Goal: Task Accomplishment & Management: Manage account settings

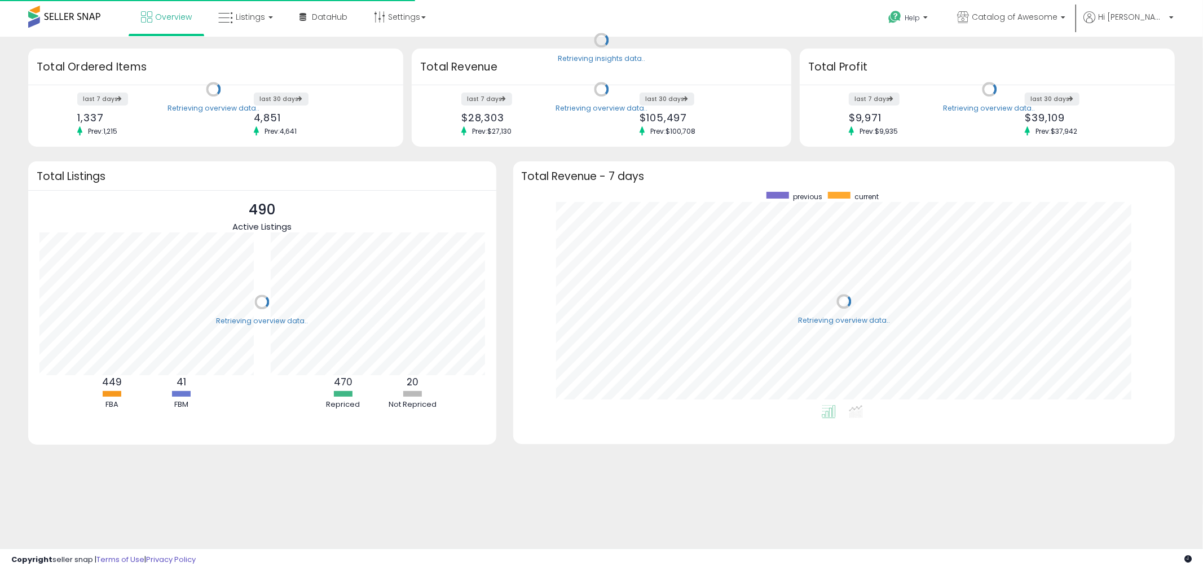
scroll to position [213, 639]
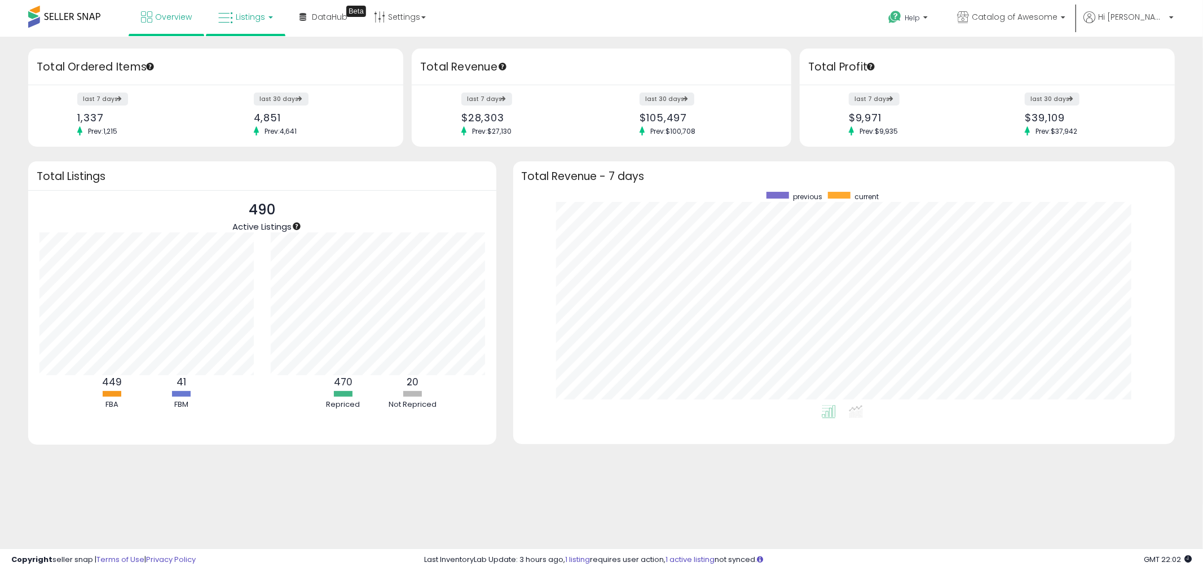
click at [249, 21] on span "Listings" at bounding box center [250, 16] width 29 height 11
click at [271, 64] on link at bounding box center [254, 58] width 78 height 23
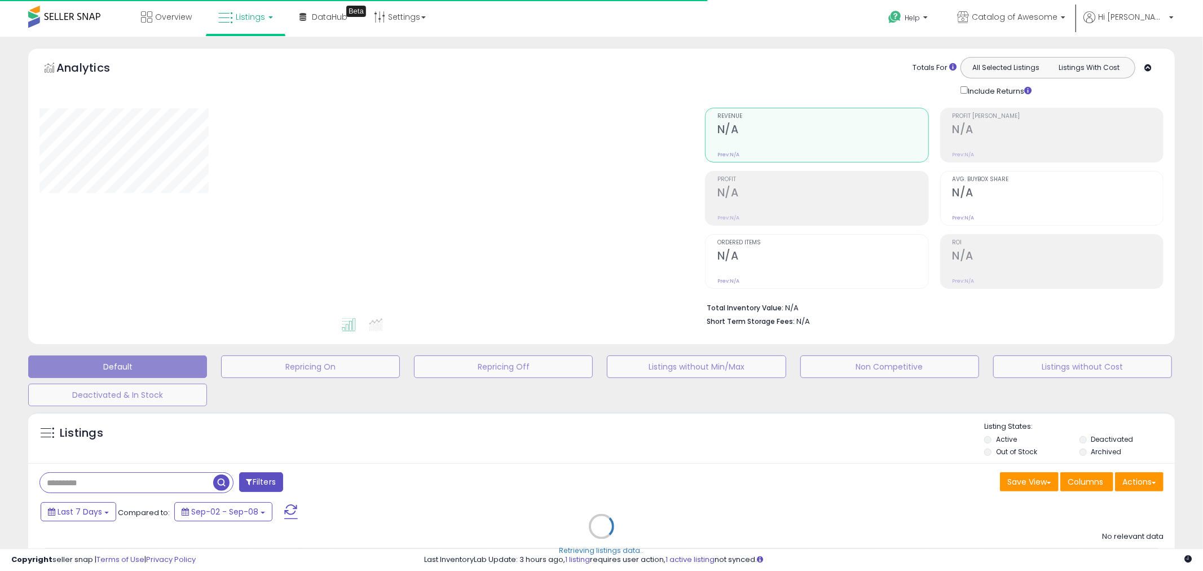
click at [113, 492] on div "Retrieving listings data.." at bounding box center [601, 534] width 1163 height 257
click at [80, 481] on div "Retrieving listings data.." at bounding box center [601, 534] width 1163 height 257
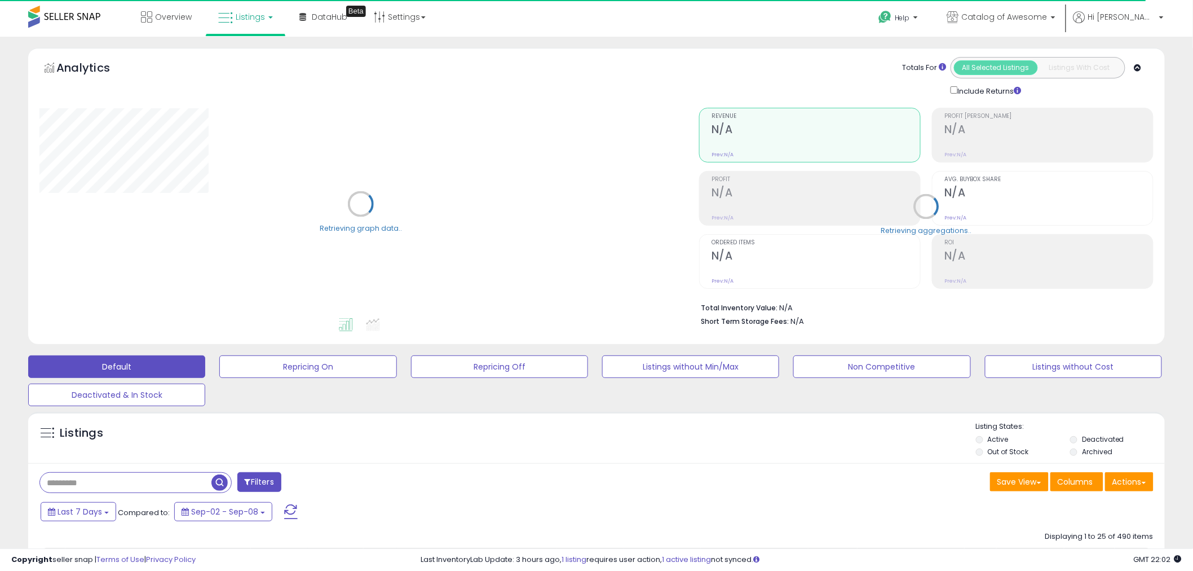
click at [94, 481] on input "text" at bounding box center [125, 483] width 171 height 20
paste input "**********"
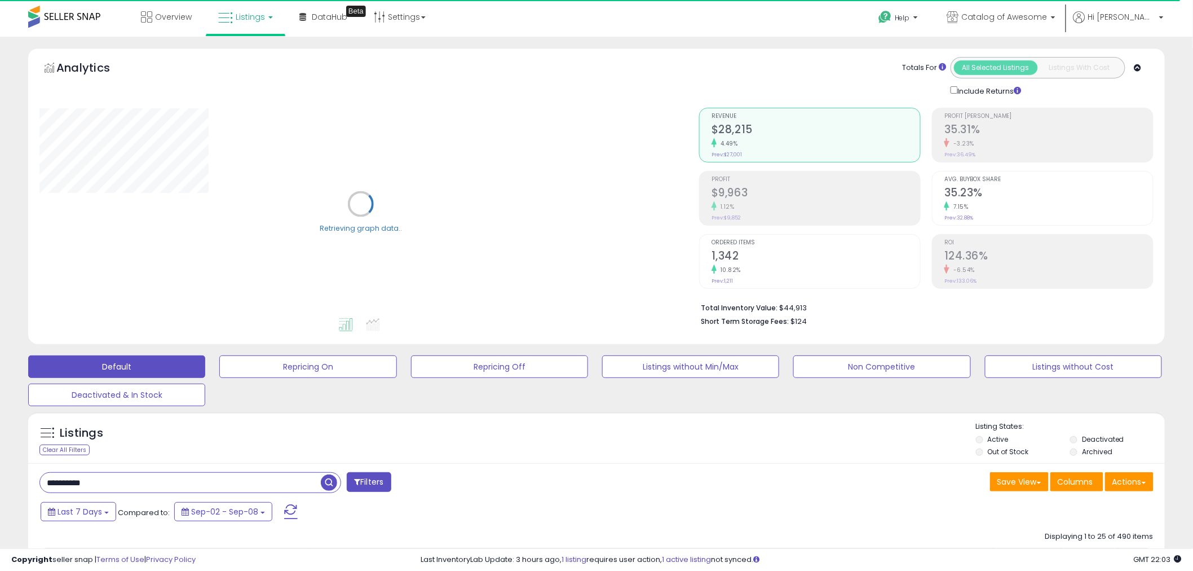
type input "**********"
click at [324, 474] on span at bounding box center [331, 483] width 20 height 20
click at [326, 480] on span "button" at bounding box center [329, 482] width 16 height 16
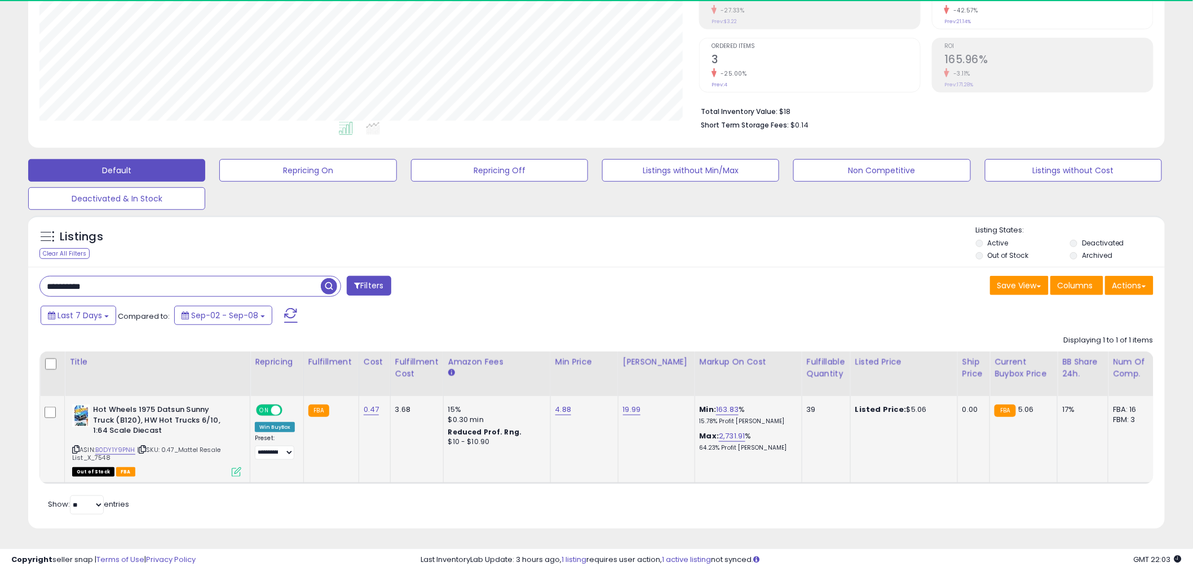
scroll to position [231, 660]
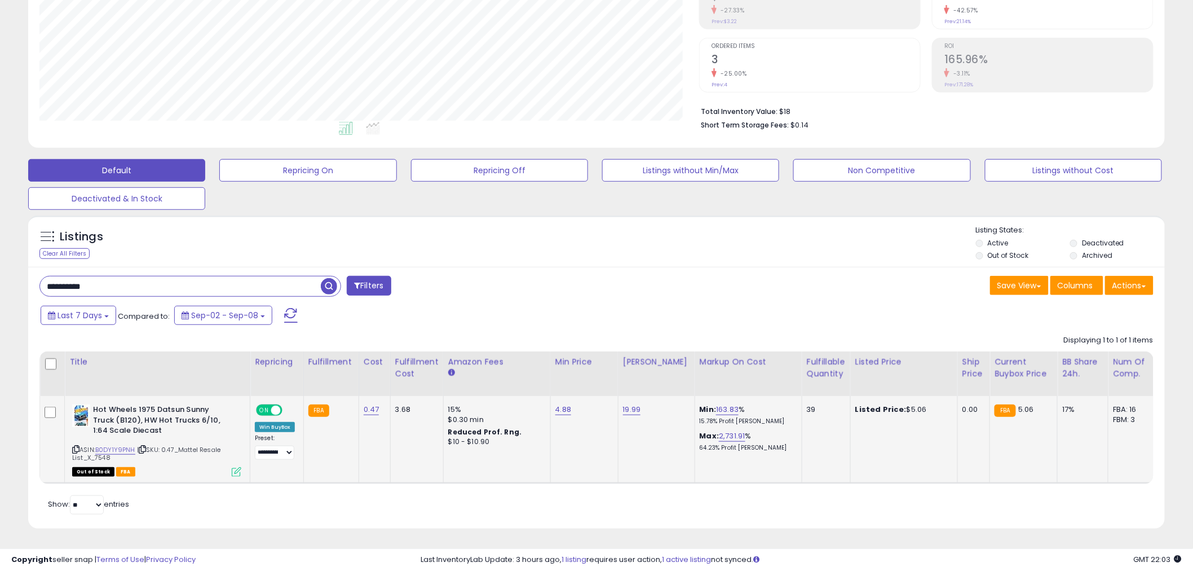
click at [638, 404] on div "19.99" at bounding box center [654, 409] width 63 height 10
click at [634, 404] on link "19.99" at bounding box center [632, 409] width 18 height 11
drag, startPoint x: 560, startPoint y: 377, endPoint x: 500, endPoint y: 382, distance: 60.0
click at [521, 380] on table "Title Repricing" at bounding box center [898, 417] width 1718 height 133
type input "****"
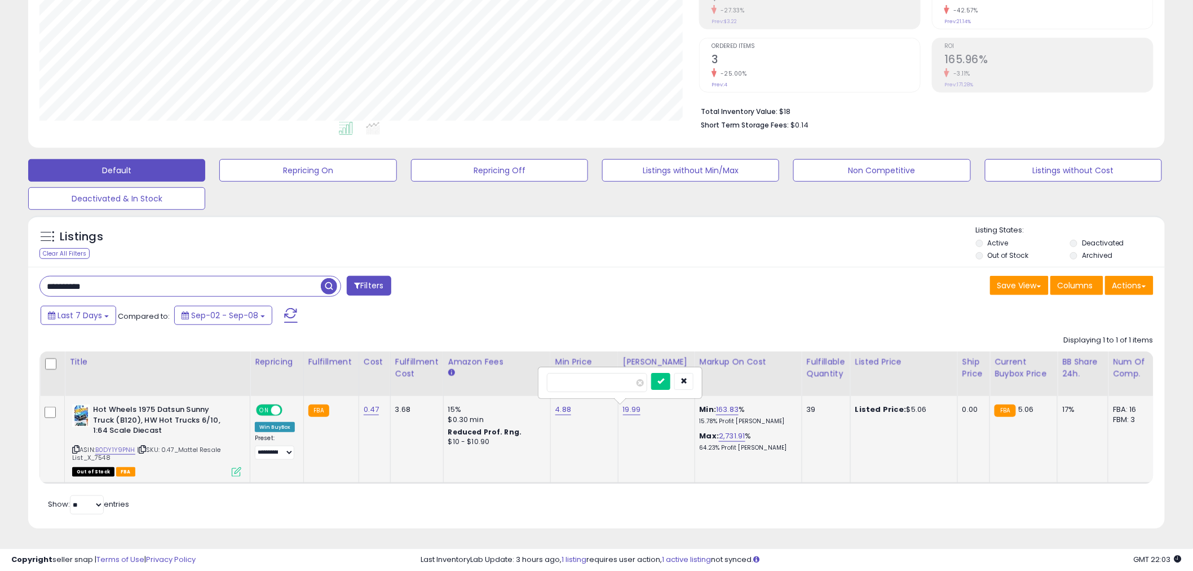
drag, startPoint x: 412, startPoint y: 448, endPoint x: 448, endPoint y: 399, distance: 60.6
click at [415, 448] on td "3.68" at bounding box center [416, 439] width 53 height 87
click at [664, 377] on icon "submit" at bounding box center [661, 380] width 7 height 7
click at [637, 461] on td "9.99" at bounding box center [656, 439] width 77 height 87
